Goal: Navigation & Orientation: Understand site structure

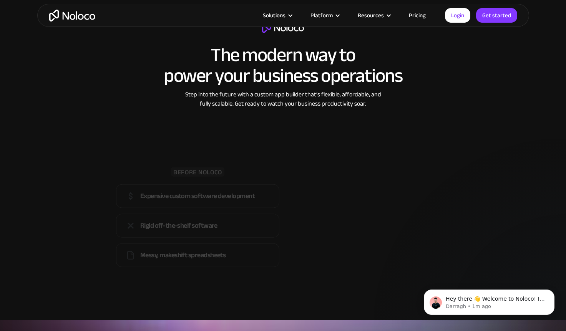
scroll to position [1056, 0]
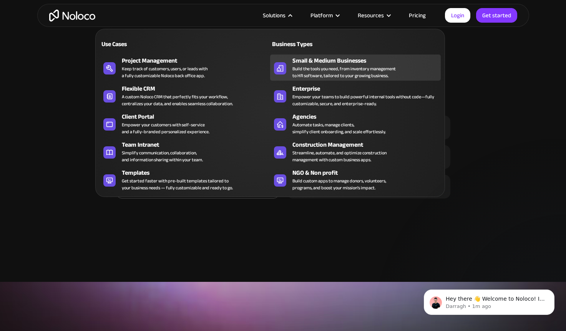
click at [316, 65] on div "Build the tools you need, from inventory management to HR software, tailored to…" at bounding box center [343, 72] width 103 height 14
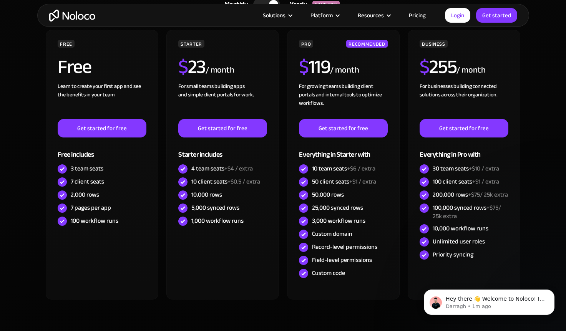
scroll to position [2164, 0]
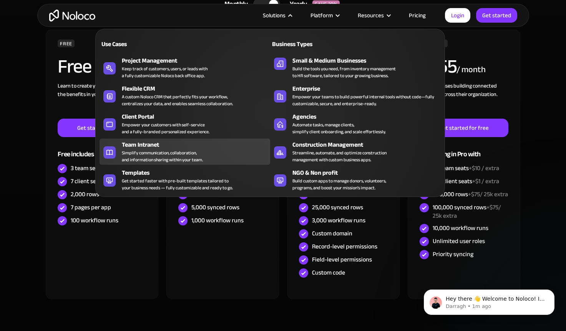
click at [194, 147] on div "Team Intranet" at bounding box center [198, 144] width 152 height 9
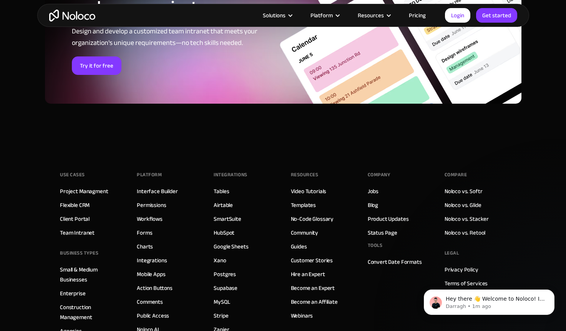
scroll to position [3314, 0]
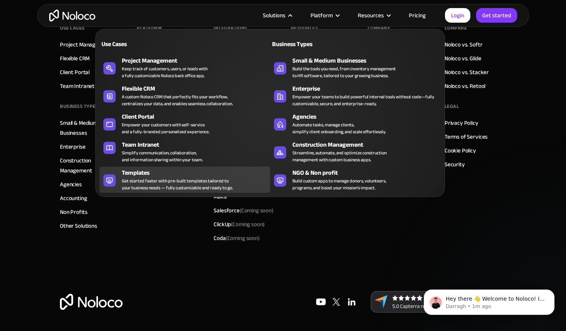
click at [235, 189] on div "Templates Get started faster with pre-built templates tailored to your business…" at bounding box center [194, 179] width 144 height 23
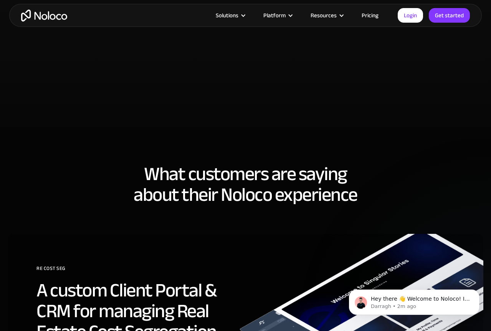
scroll to position [1588, 0]
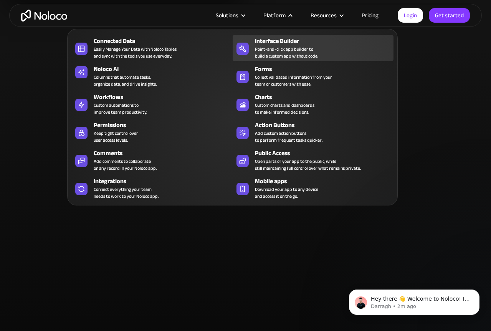
click at [274, 46] on div "Point-and-click app builder to build a custom app without code." at bounding box center [286, 53] width 63 height 14
